Goal: Book appointment/travel/reservation

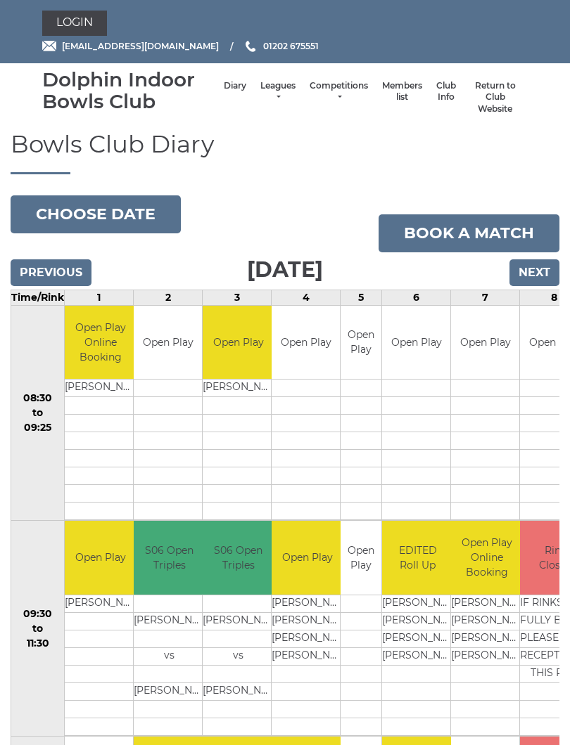
click at [530, 267] on input "Next" at bounding box center [534, 273] width 50 height 27
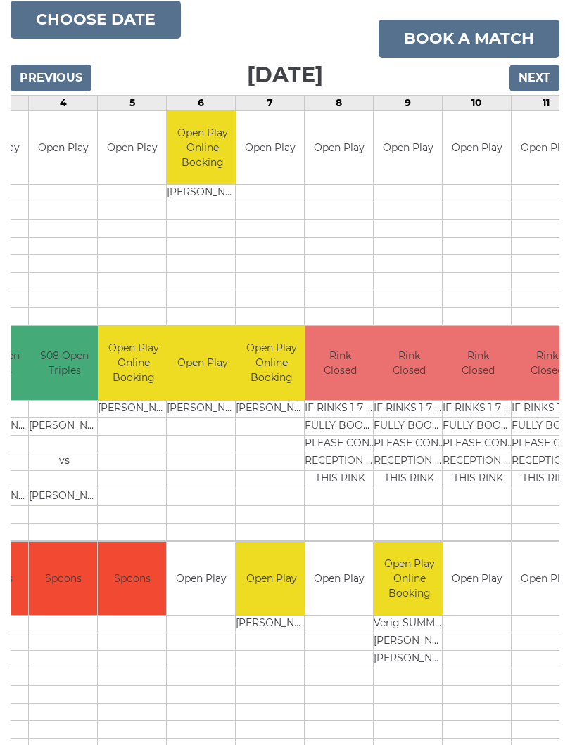
scroll to position [0, 243]
click at [542, 79] on input "Next" at bounding box center [534, 78] width 50 height 27
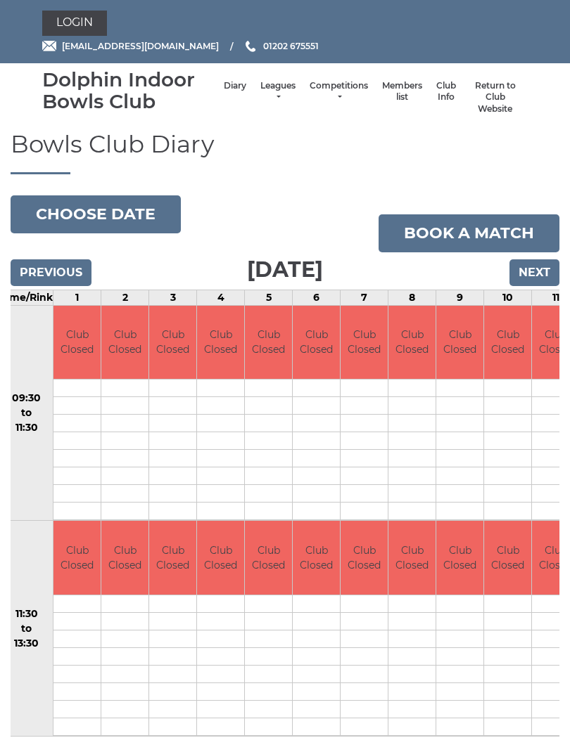
scroll to position [0, 11]
click at [538, 274] on input "Next" at bounding box center [534, 273] width 50 height 27
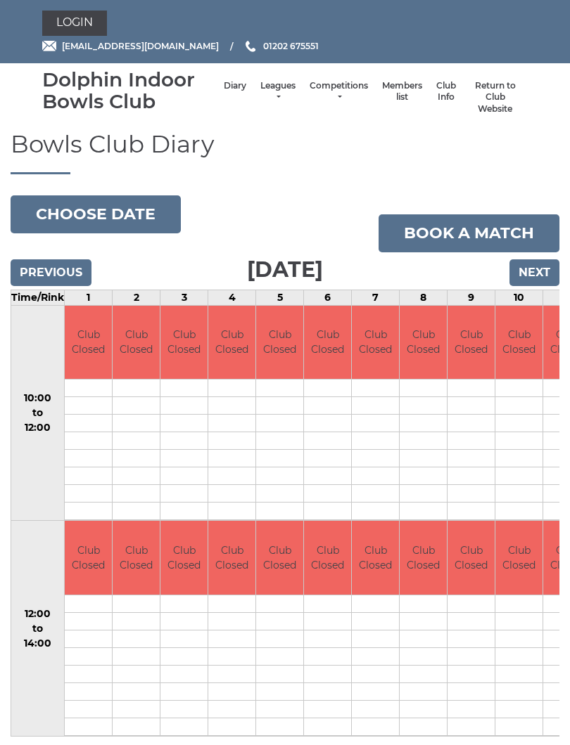
click at [534, 280] on input "Next" at bounding box center [534, 273] width 50 height 27
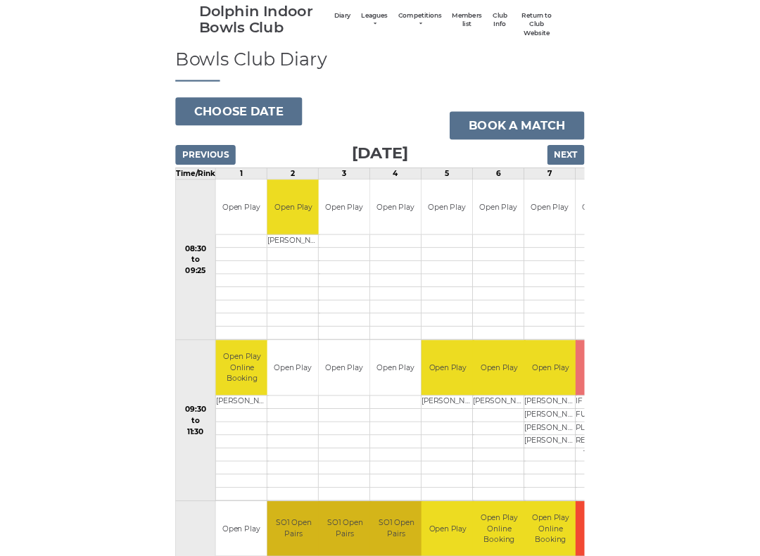
scroll to position [65, 0]
